Goal: Task Accomplishment & Management: Complete application form

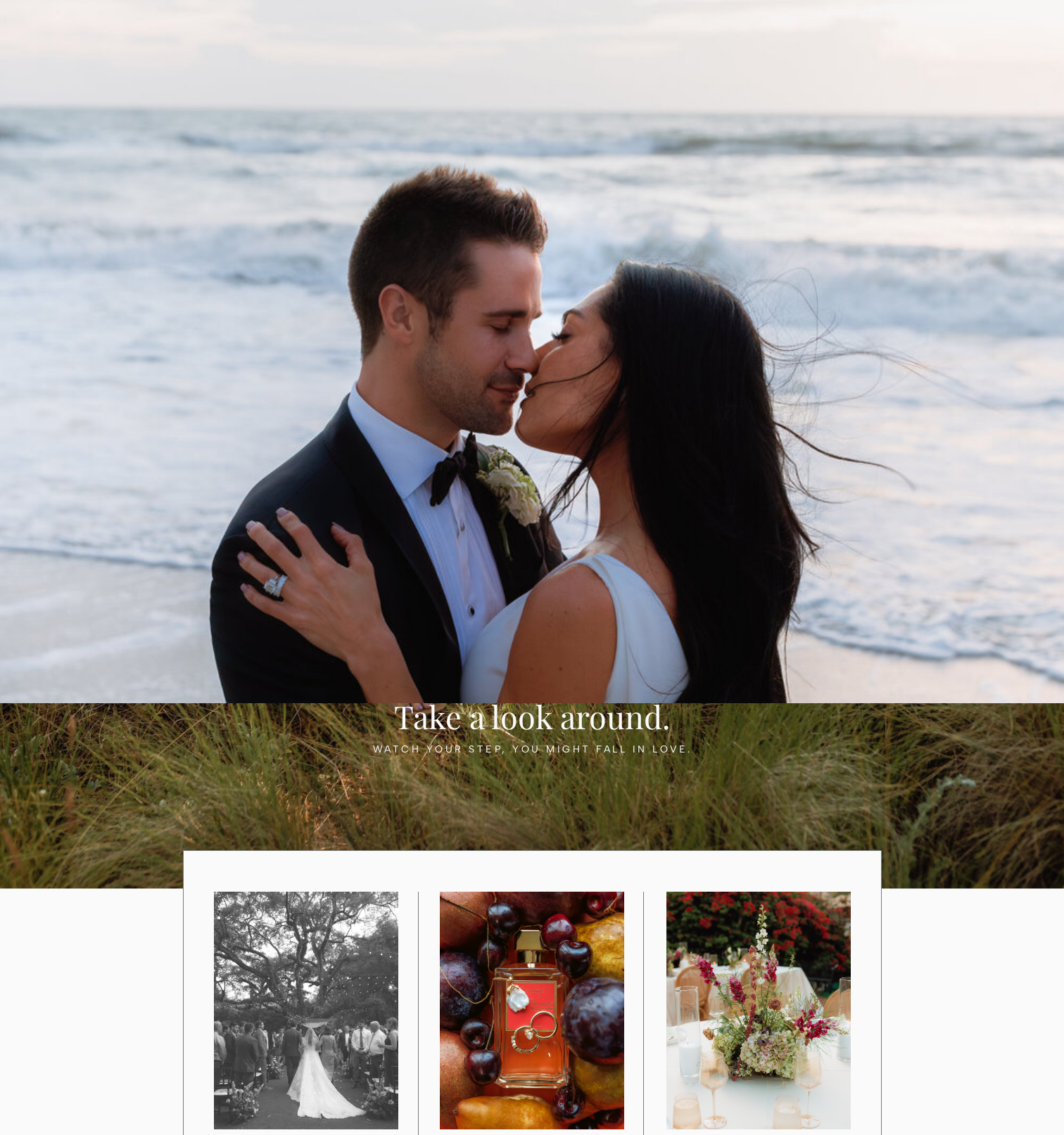
scroll to position [774, 0]
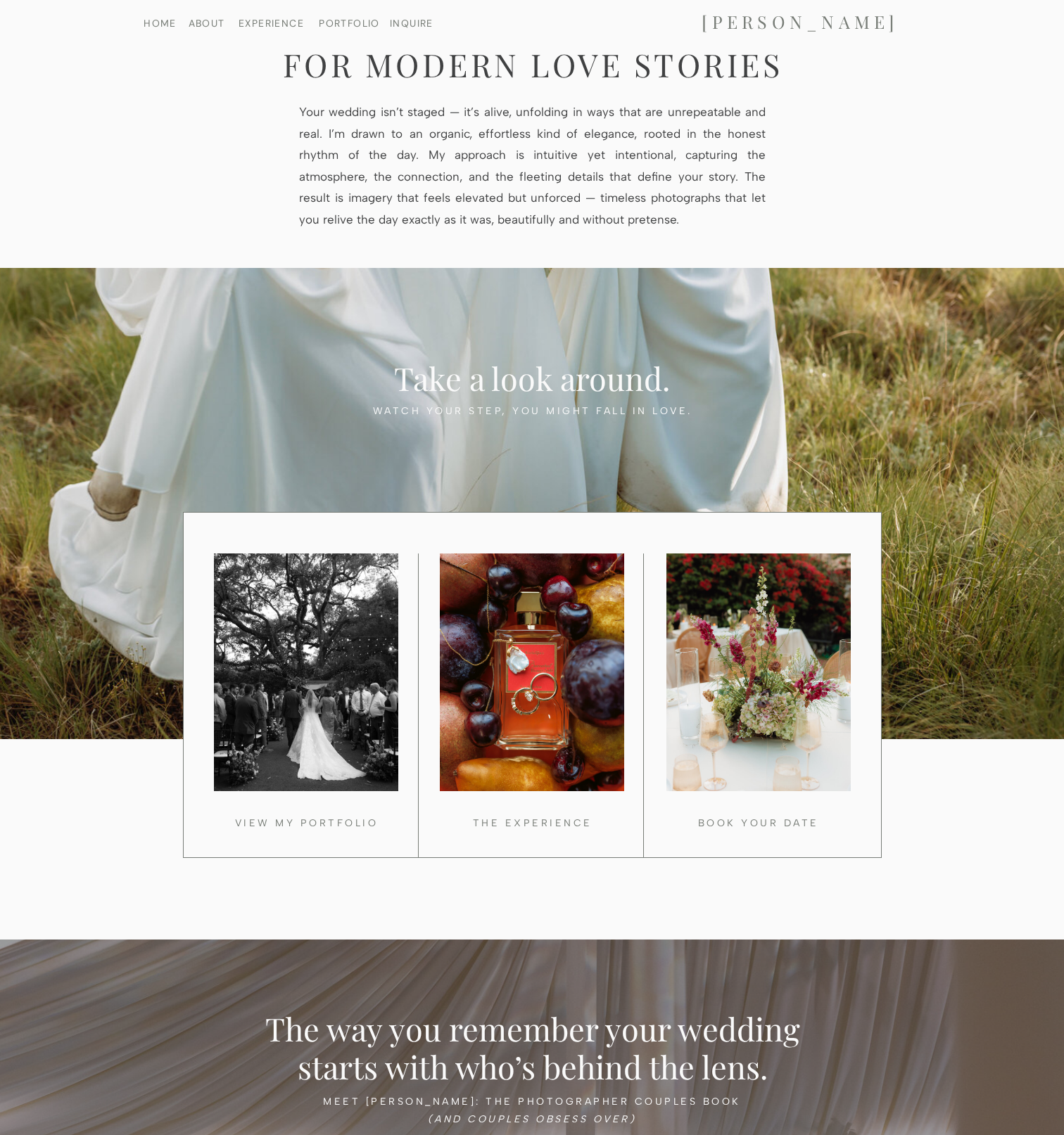
click at [408, 27] on nav "INQUIRE" at bounding box center [412, 23] width 52 height 9
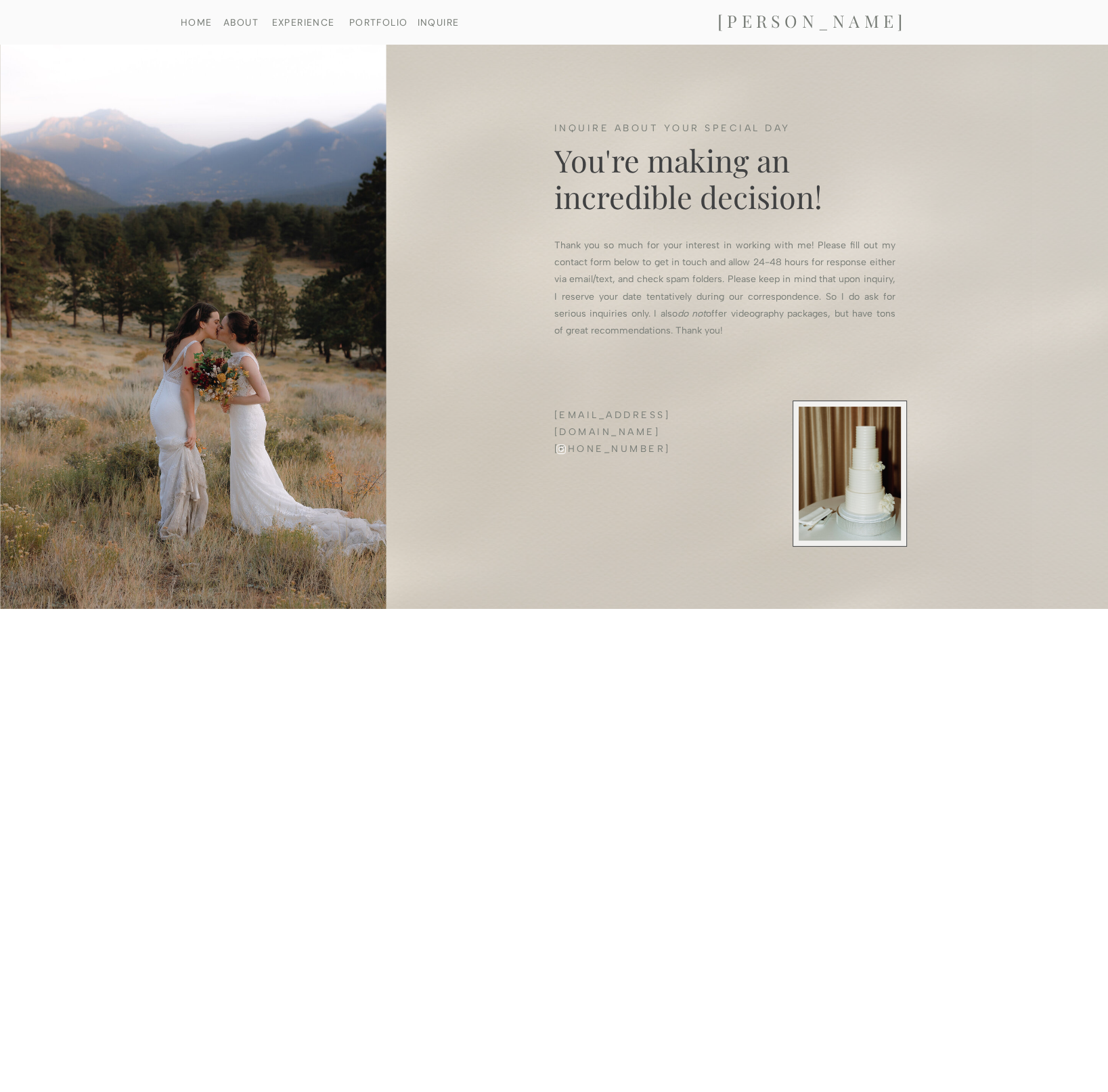
click at [815, 15] on h2 "[PERSON_NAME]" at bounding box center [812, 22] width 272 height 23
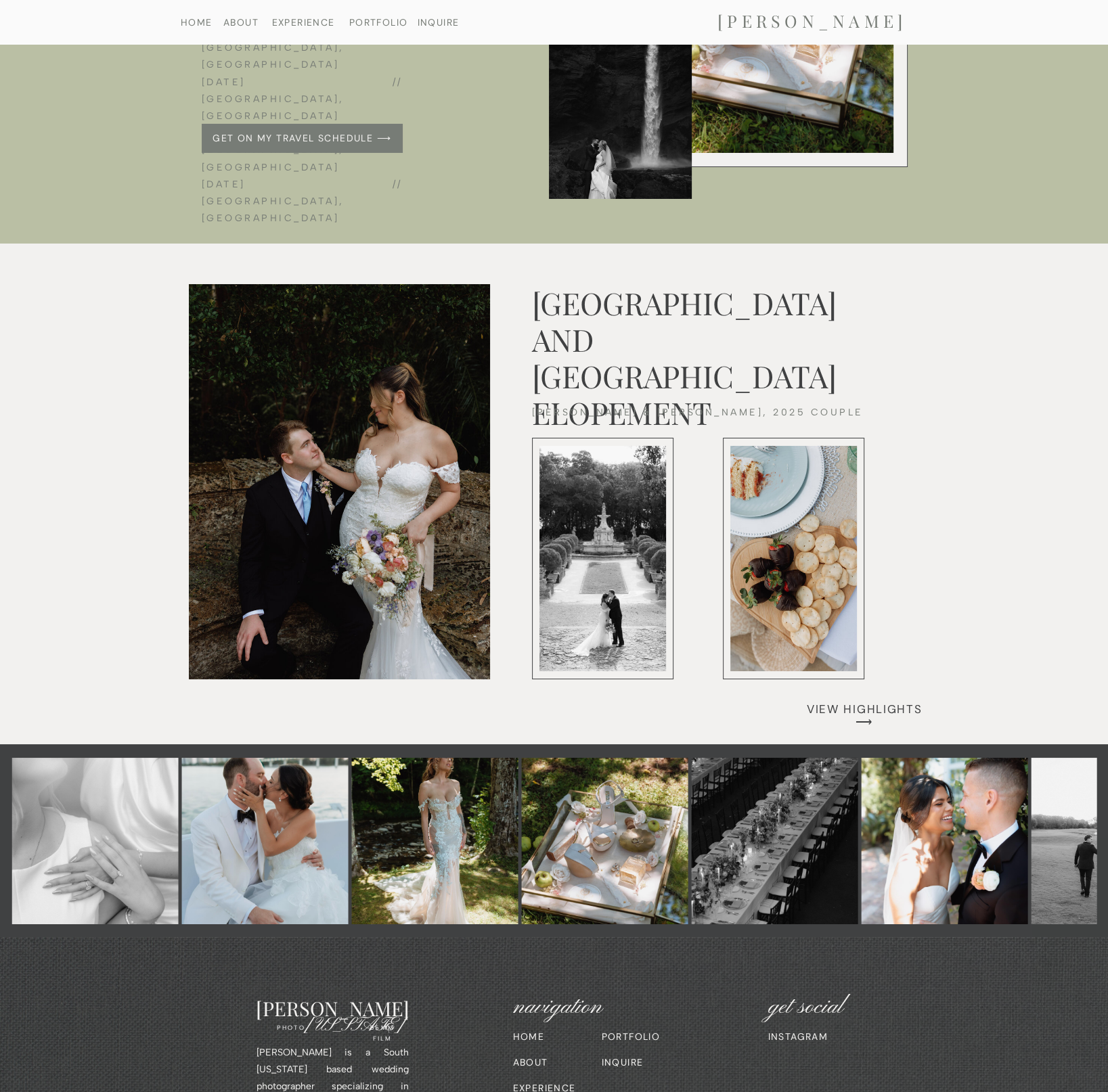
scroll to position [5264, 0]
